Goal: Task Accomplishment & Management: Manage account settings

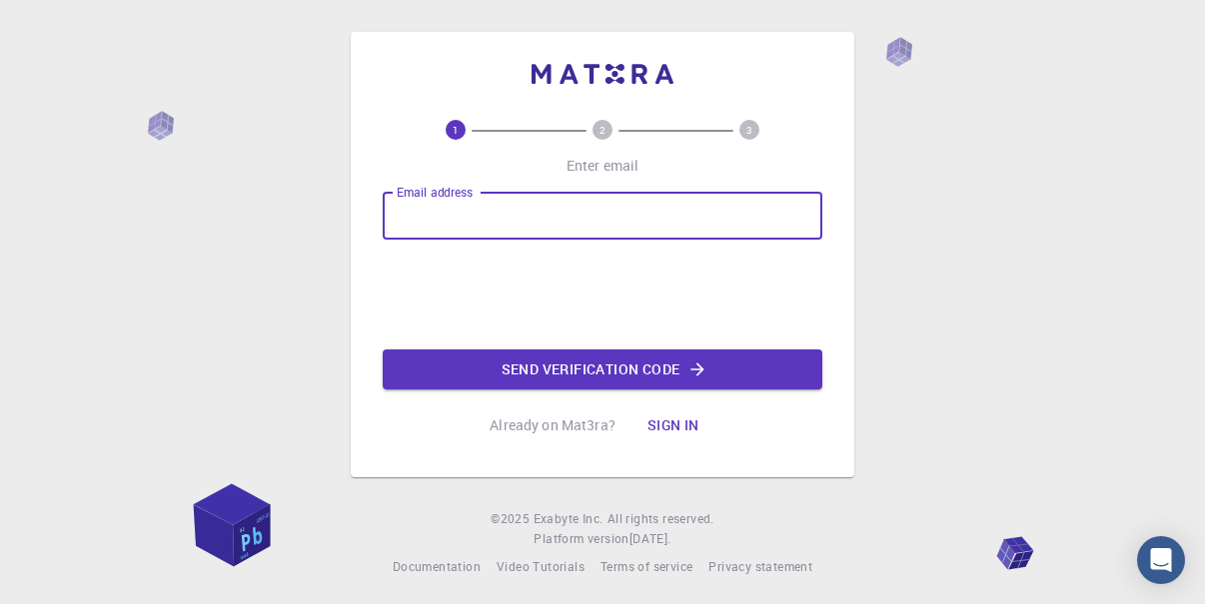
type input "[EMAIL_ADDRESS][DOMAIN_NAME]"
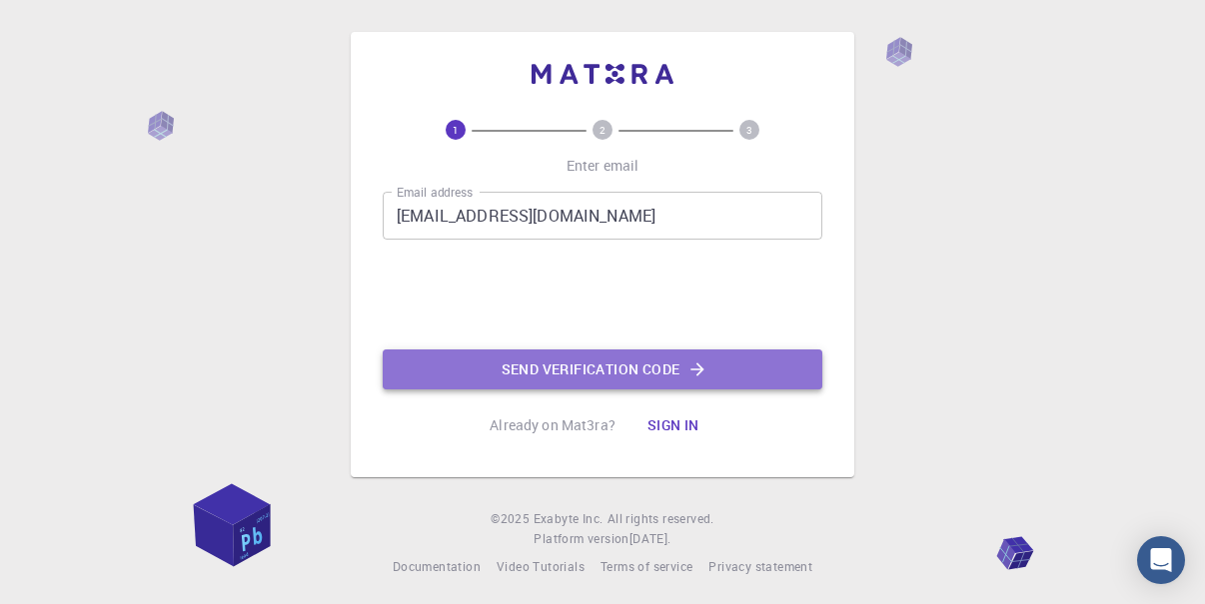
click at [564, 375] on button "Send verification code" at bounding box center [603, 370] width 440 height 40
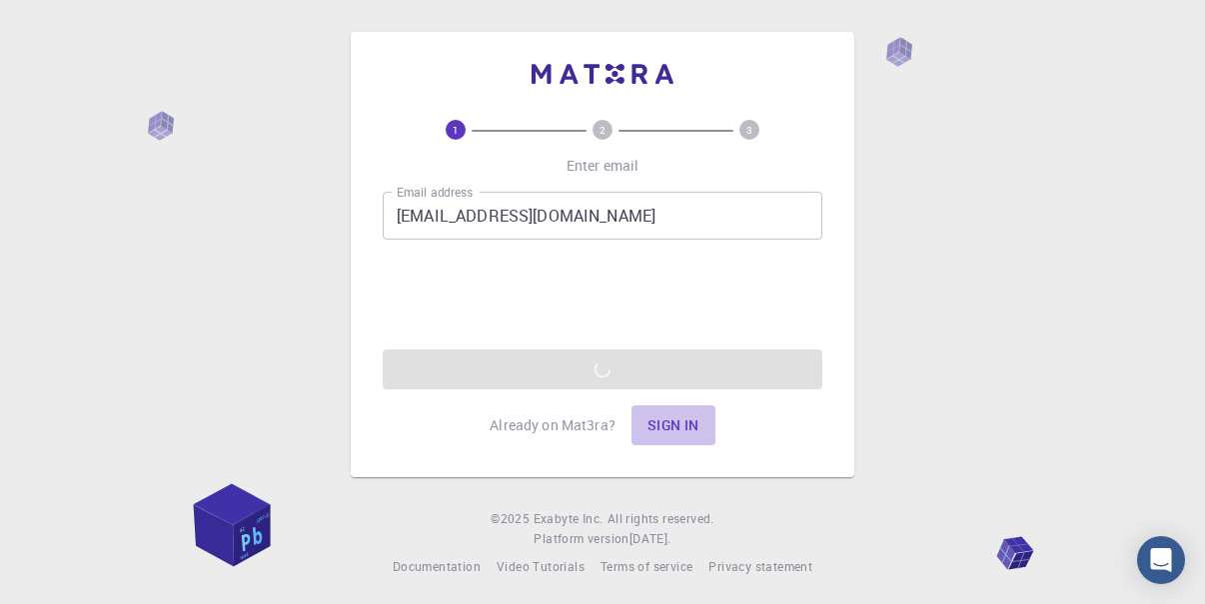
click at [654, 429] on button "Sign in" at bounding box center [673, 426] width 84 height 40
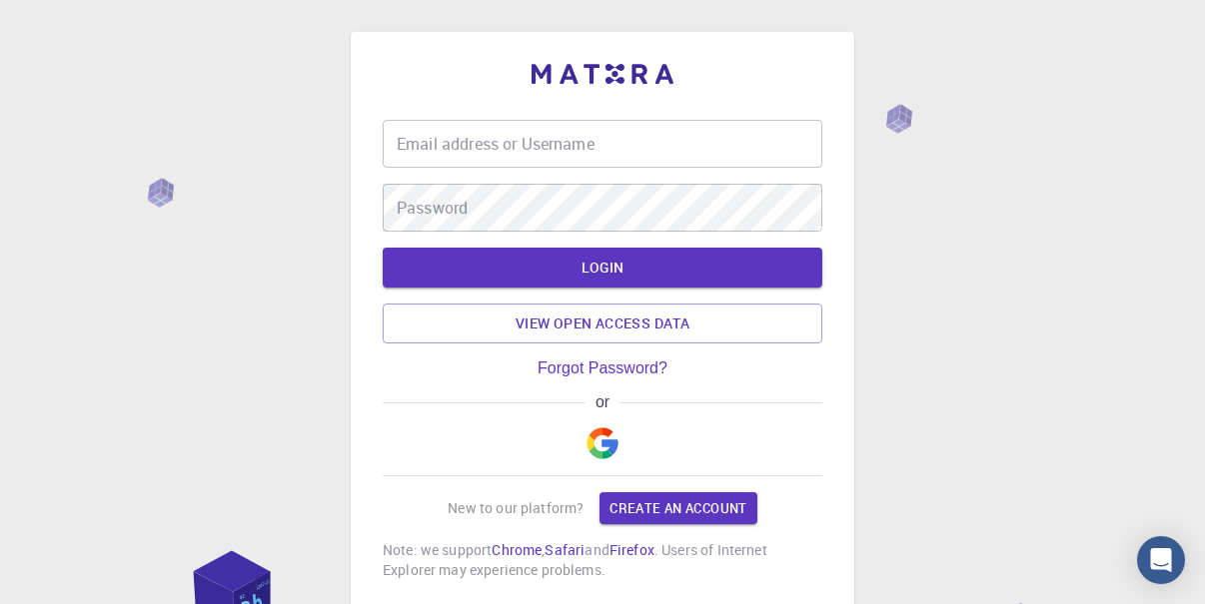
click at [515, 146] on input "Email address or Username" at bounding box center [603, 144] width 440 height 48
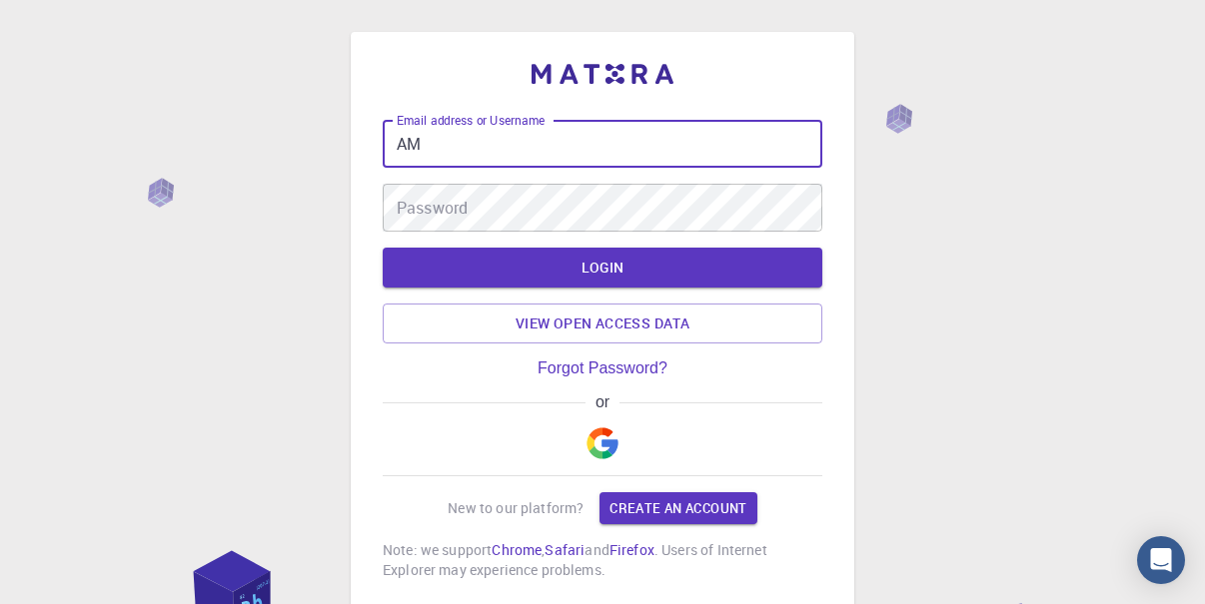
type input "A"
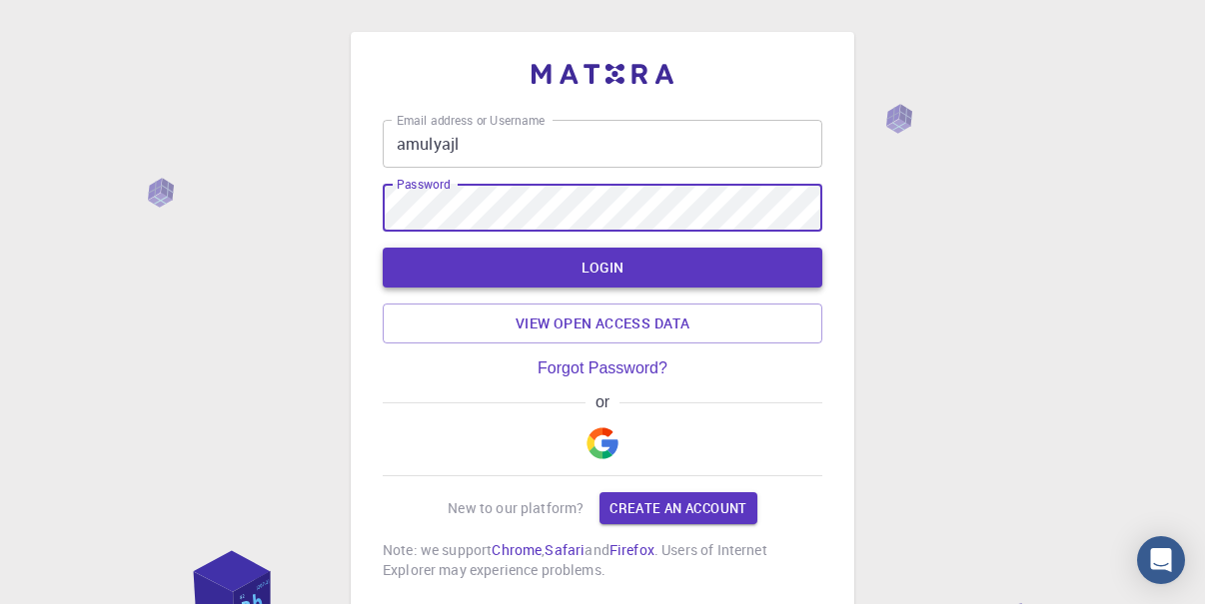
click at [534, 265] on button "LOGIN" at bounding box center [603, 268] width 440 height 40
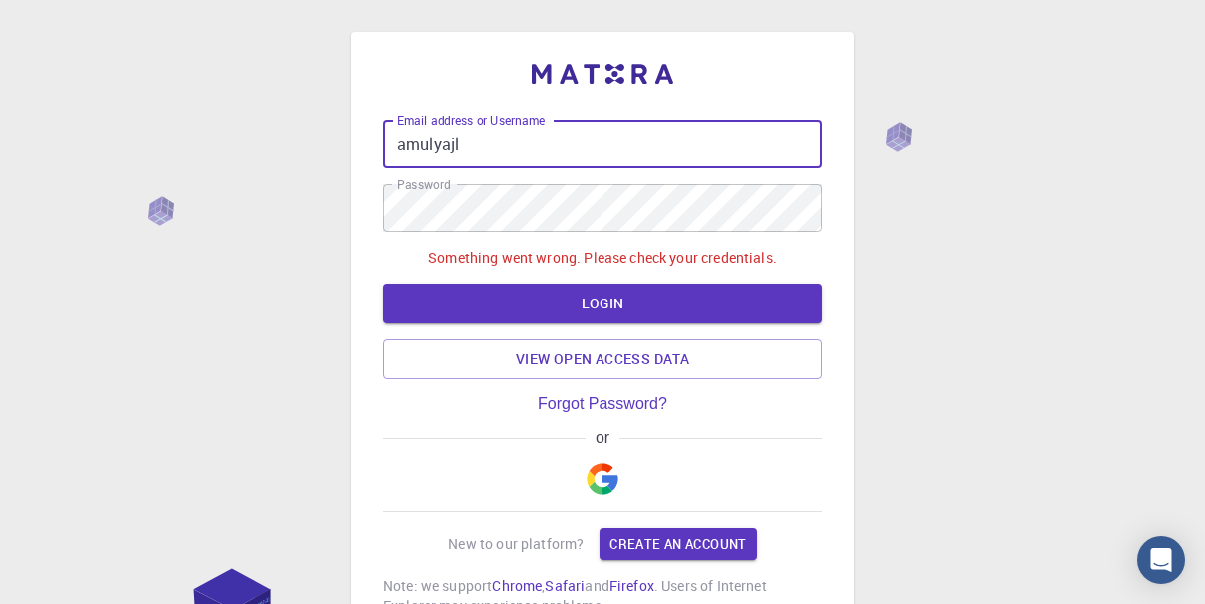
click at [516, 141] on input "amulyajl" at bounding box center [603, 144] width 440 height 48
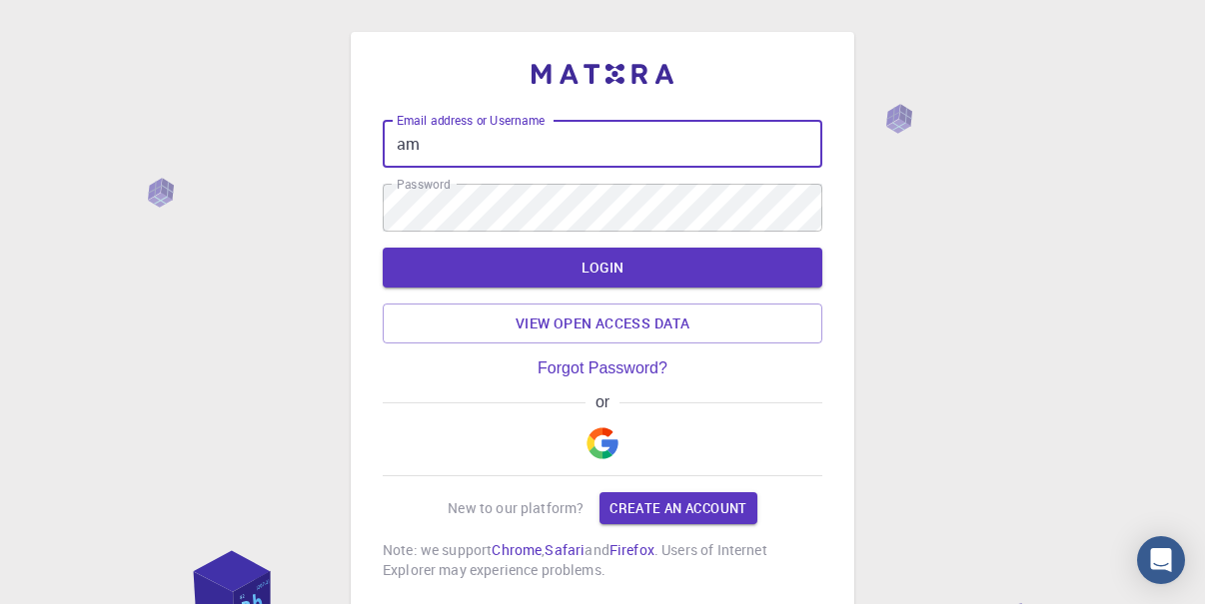
type input "a"
click at [518, 149] on input "Email address or Username" at bounding box center [603, 144] width 440 height 48
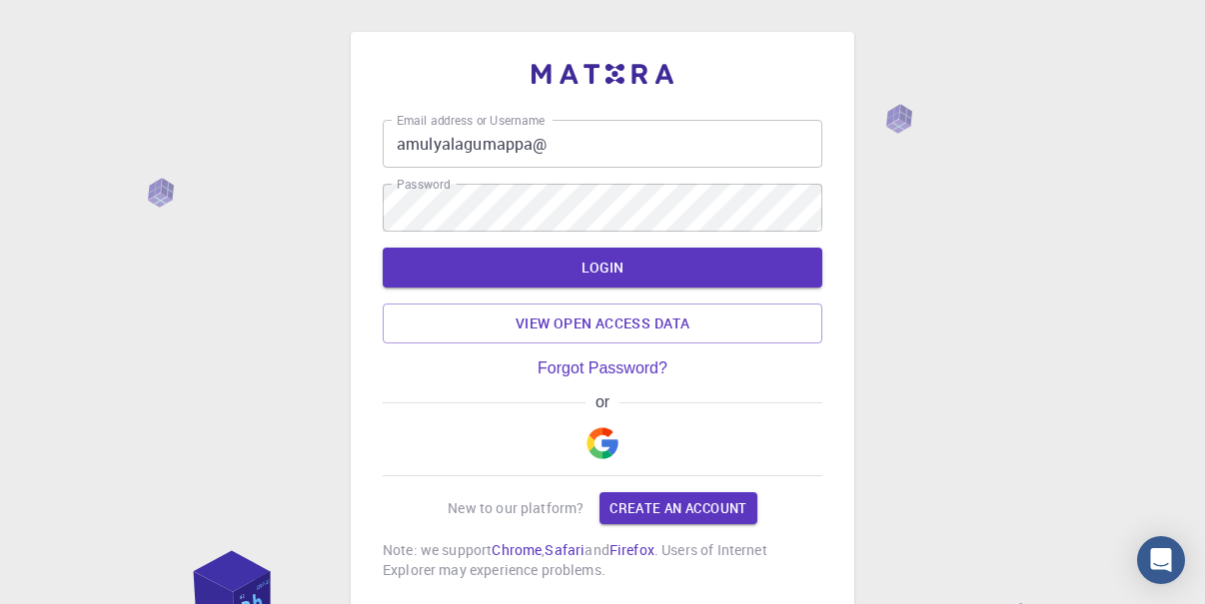
drag, startPoint x: 518, startPoint y: 149, endPoint x: 916, endPoint y: 128, distance: 398.1
click at [916, 128] on div "Email address or Username amulyalagumappa@ Email address or Username Password P…" at bounding box center [602, 372] width 1205 height 744
click at [570, 141] on input "amulyalagumappa@" at bounding box center [603, 144] width 440 height 48
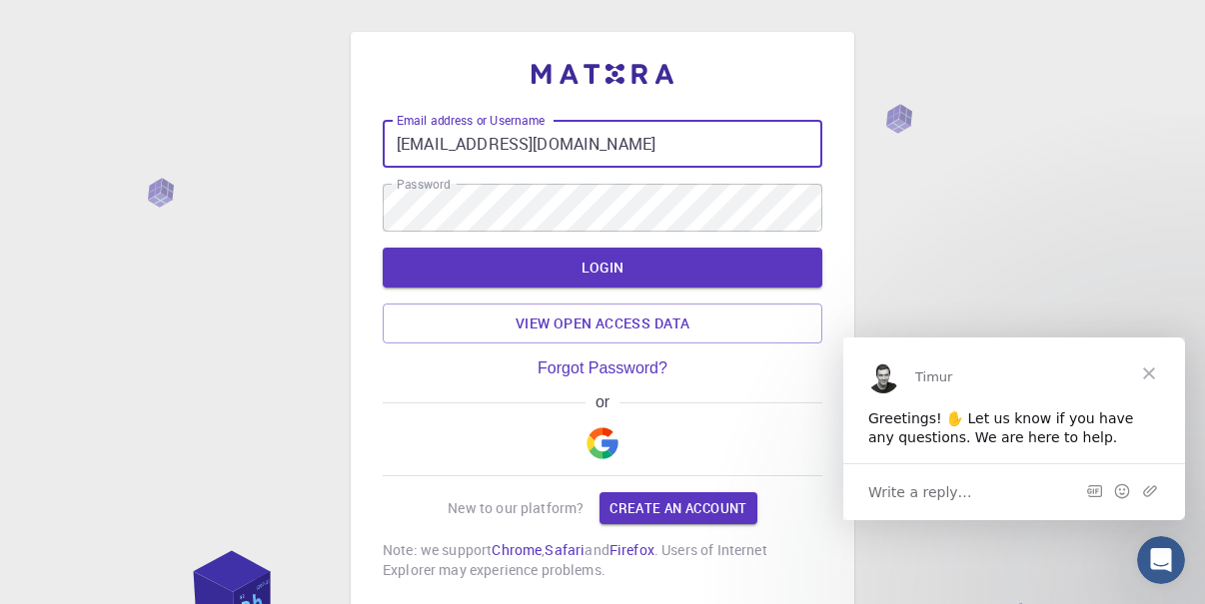
type input "[EMAIL_ADDRESS][DOMAIN_NAME]"
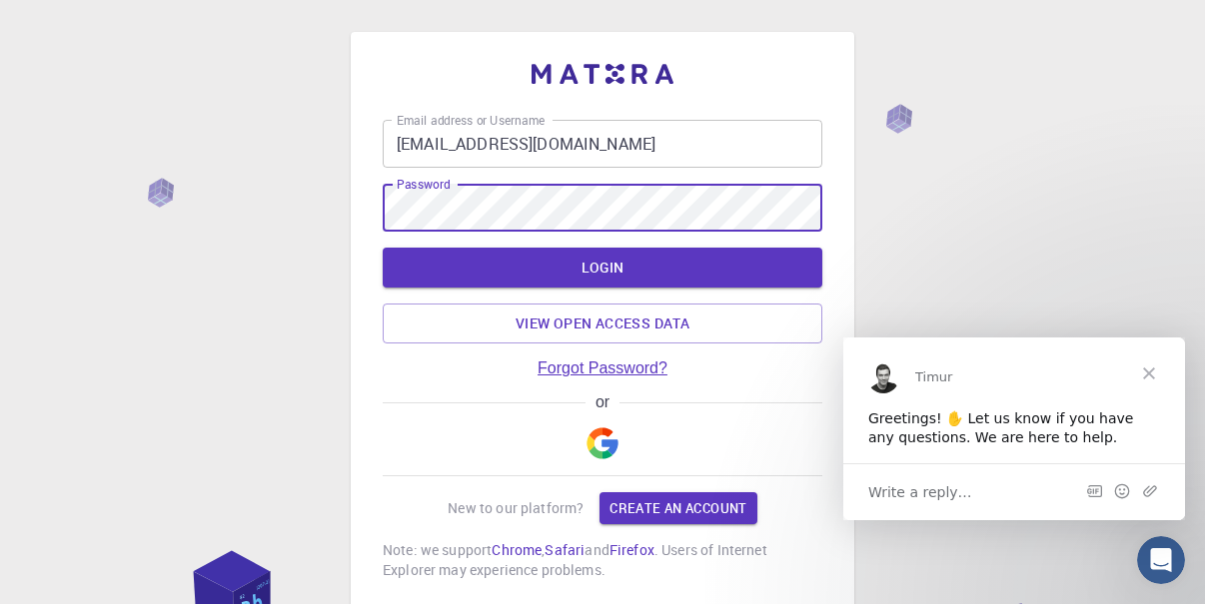
click at [575, 366] on link "Forgot Password?" at bounding box center [602, 369] width 130 height 18
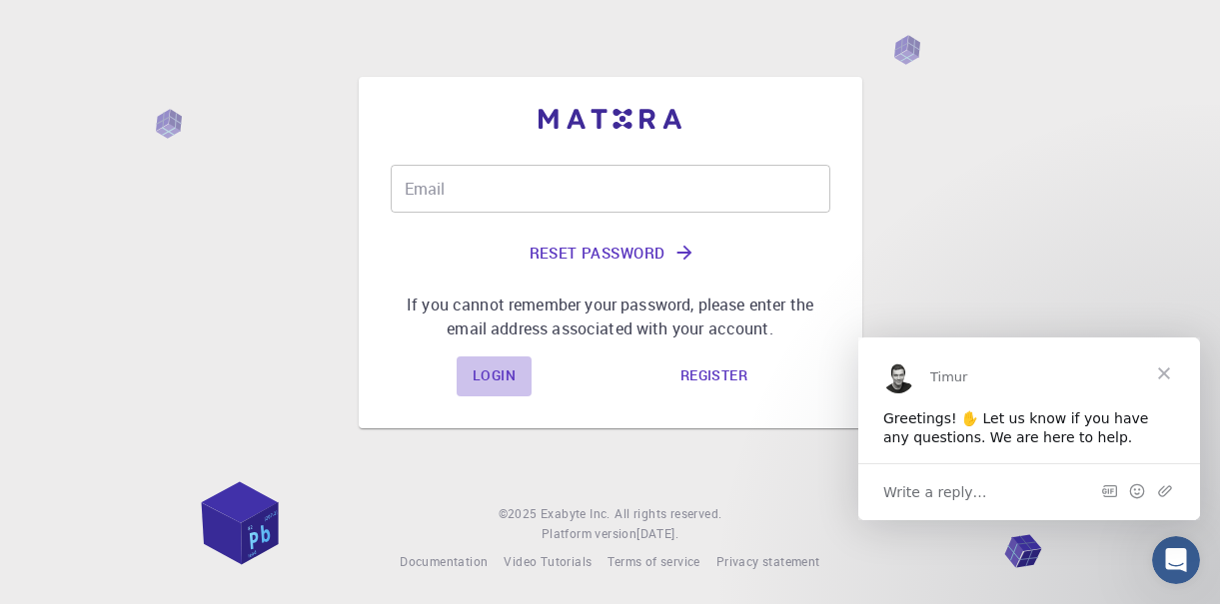
click at [515, 369] on link "Login" at bounding box center [494, 377] width 75 height 40
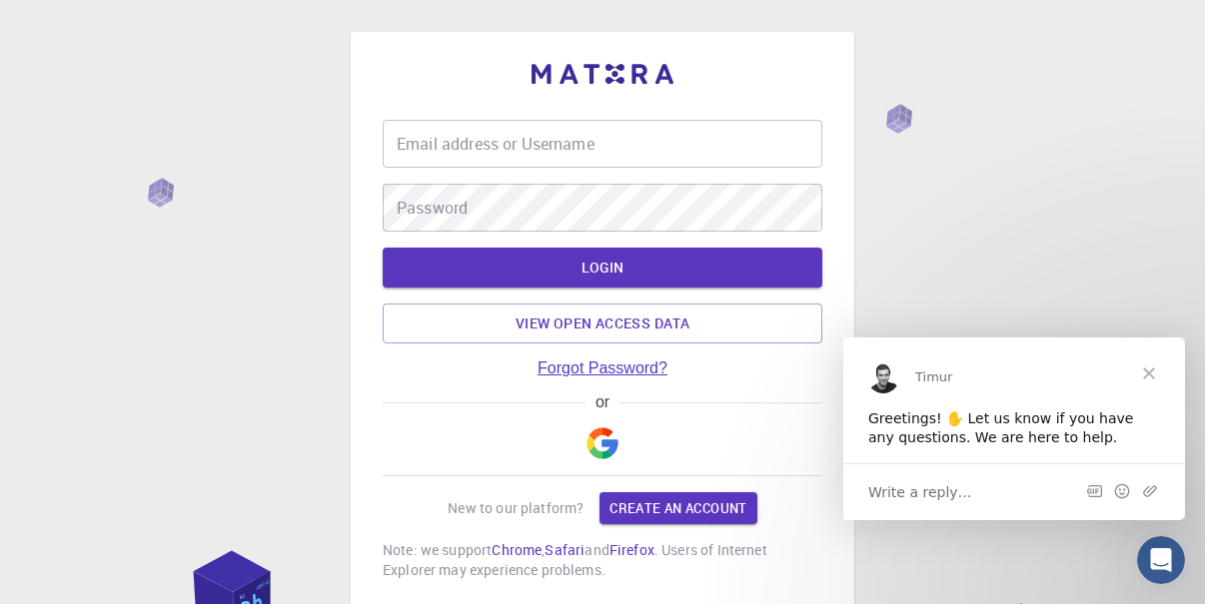
click at [559, 367] on link "Forgot Password?" at bounding box center [602, 369] width 130 height 18
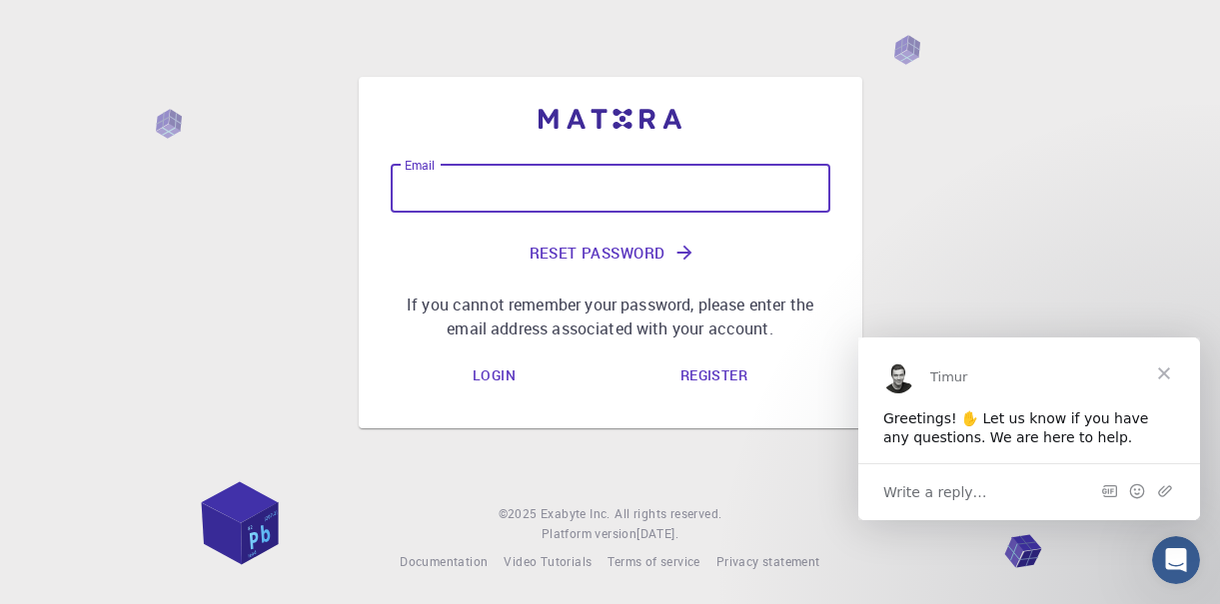
click at [555, 196] on input "Email" at bounding box center [611, 189] width 440 height 48
type input "a"
type input "A"
type input "[EMAIL_ADDRESS][DOMAIN_NAME]"
click at [568, 256] on button "Reset Password" at bounding box center [611, 253] width 440 height 48
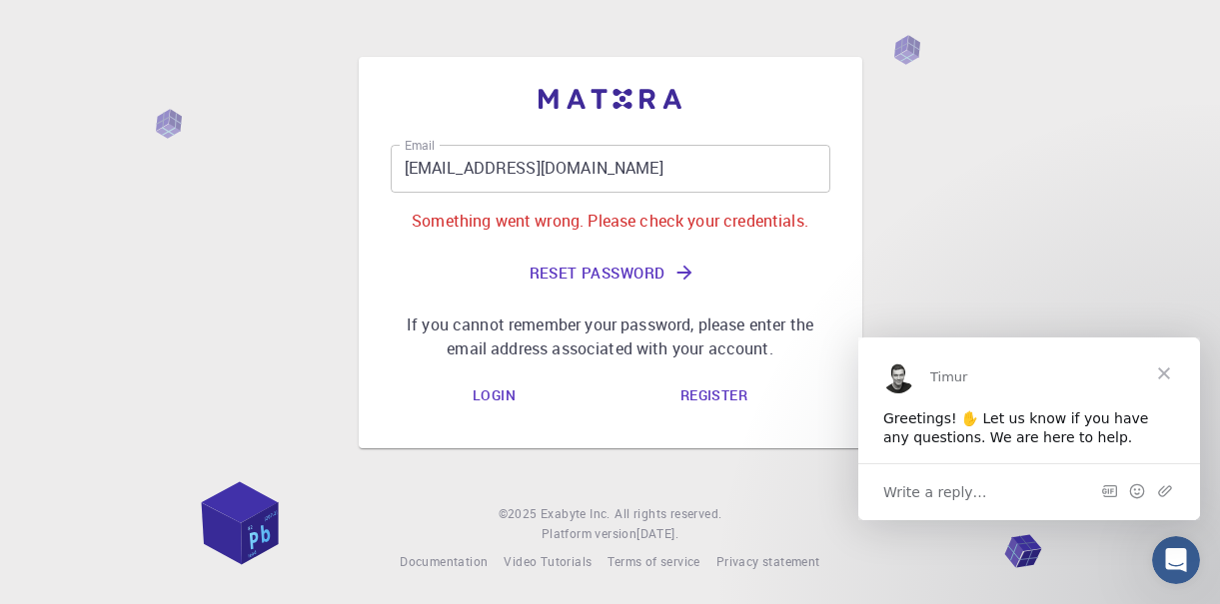
click at [494, 386] on link "Login" at bounding box center [494, 397] width 75 height 40
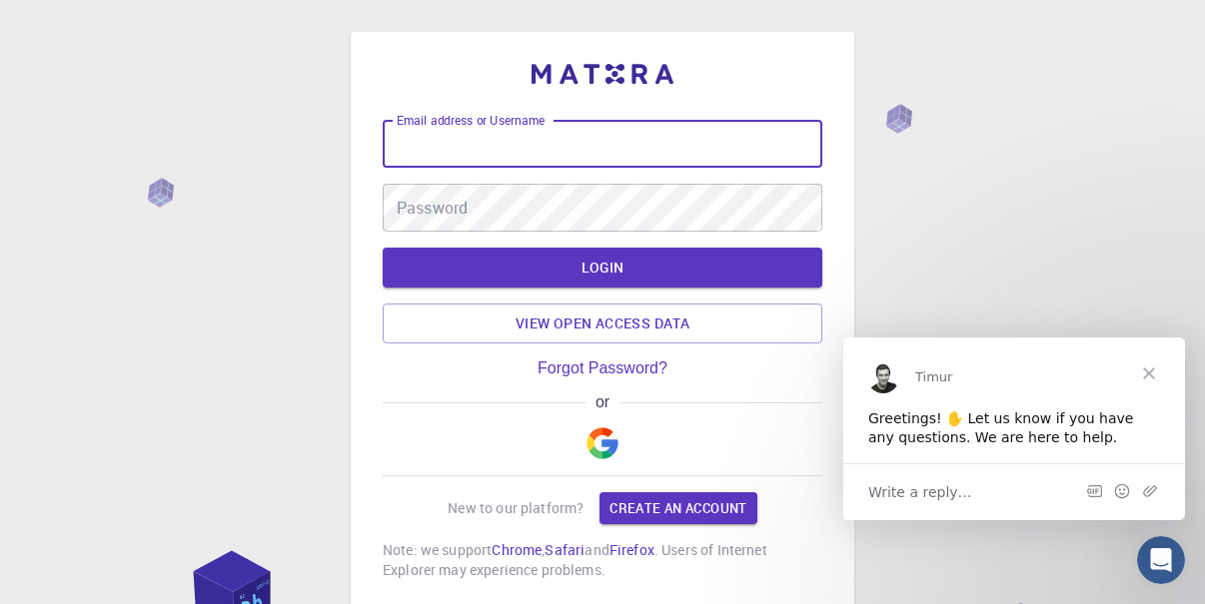
click at [496, 150] on input "Email address or Username" at bounding box center [603, 144] width 440 height 48
